Goal: Transaction & Acquisition: Purchase product/service

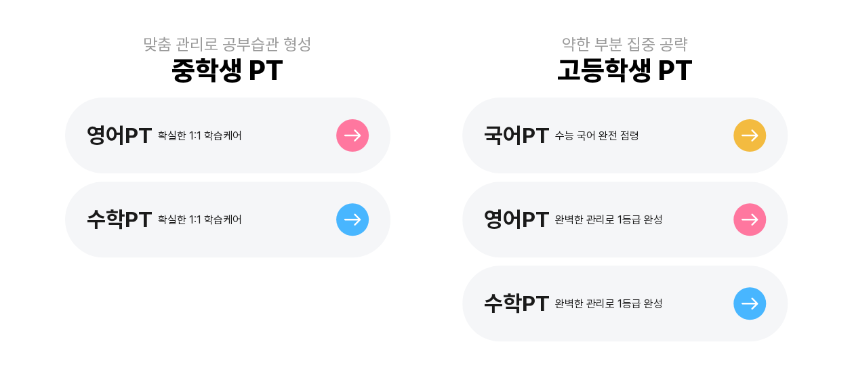
scroll to position [271, 0]
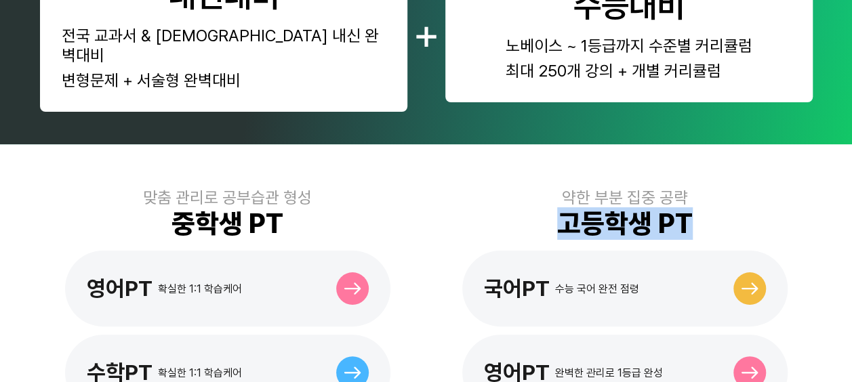
click at [609, 190] on div "약한 부분 집중 공략 고등학생 PT 국어PT 수능 국어 완전 점령 영어PT 완벽한 관리로 1등급 완성 수학PT 완벽한 관리로 1등급 완성" at bounding box center [624, 341] width 375 height 307
drag, startPoint x: 697, startPoint y: 190, endPoint x: 707, endPoint y: 194, distance: 10.9
click at [609, 194] on div "약한 부분 집중 공략 고등학생 PT 국어PT 수능 국어 완전 점령 영어PT 완벽한 관리로 1등급 완성 수학PT 완벽한 관리로 1등급 완성" at bounding box center [624, 341] width 375 height 307
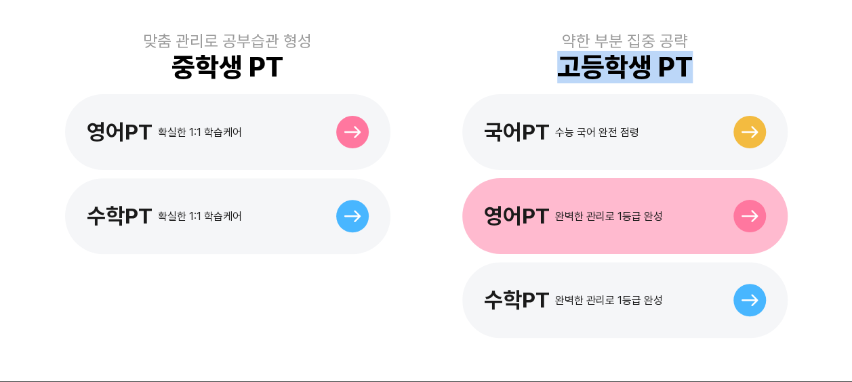
scroll to position [407, 0]
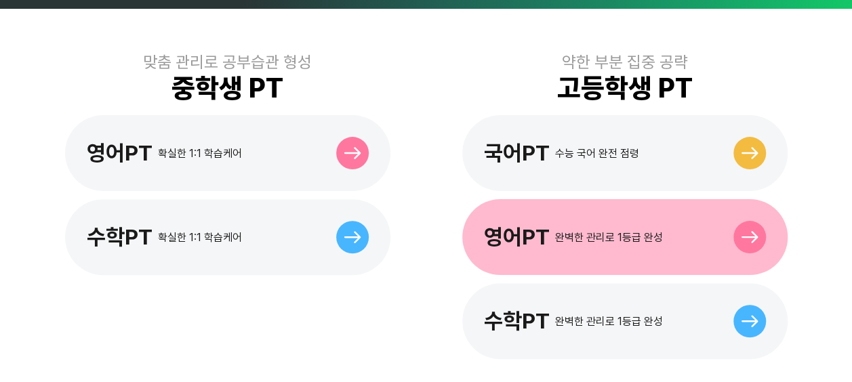
click at [609, 231] on div "완벽한 관리로 1등급 완성" at bounding box center [609, 237] width 108 height 13
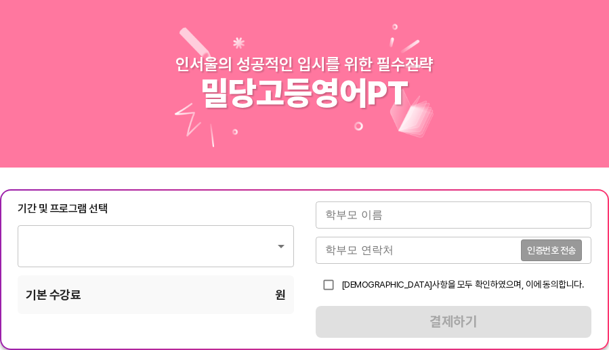
type input "1012"
